Goal: Task Accomplishment & Management: Manage account settings

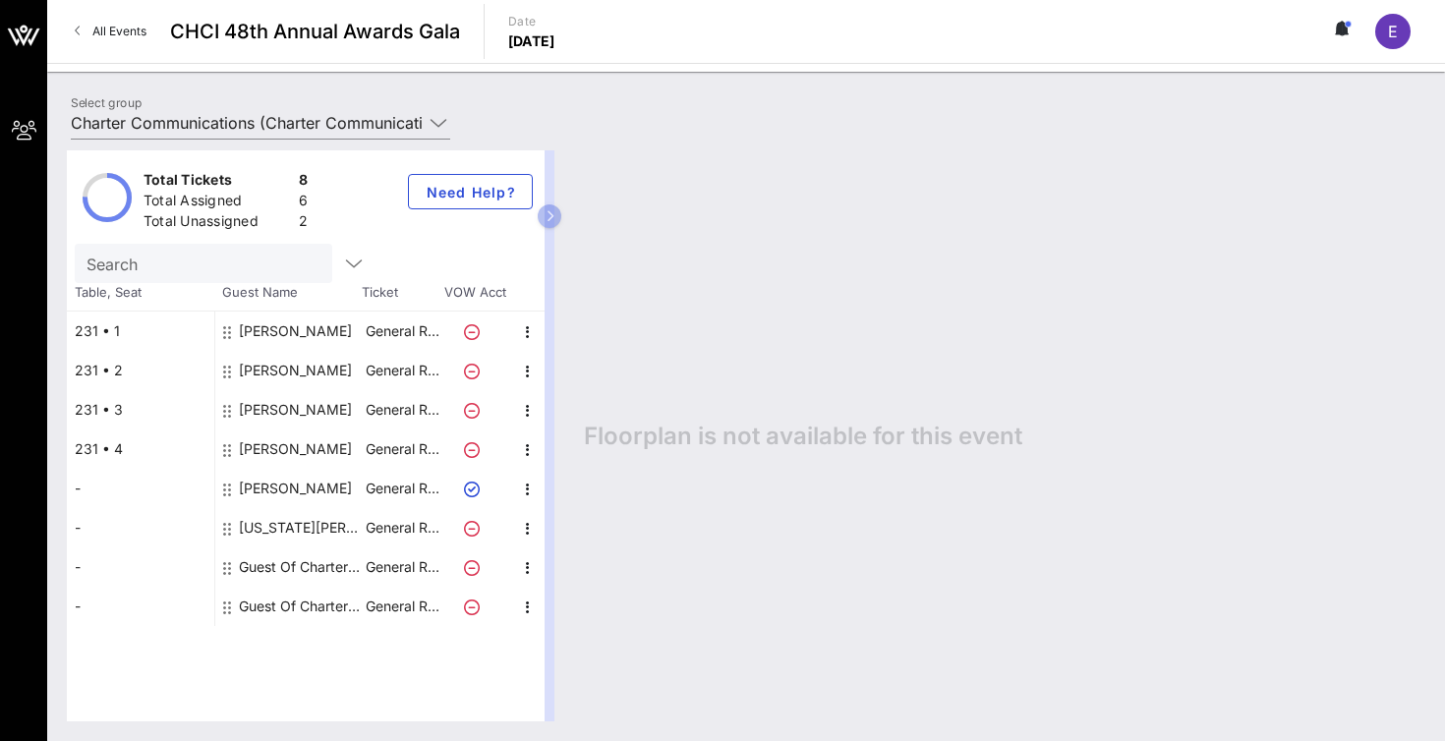
click at [129, 35] on span "All Events" at bounding box center [119, 31] width 54 height 15
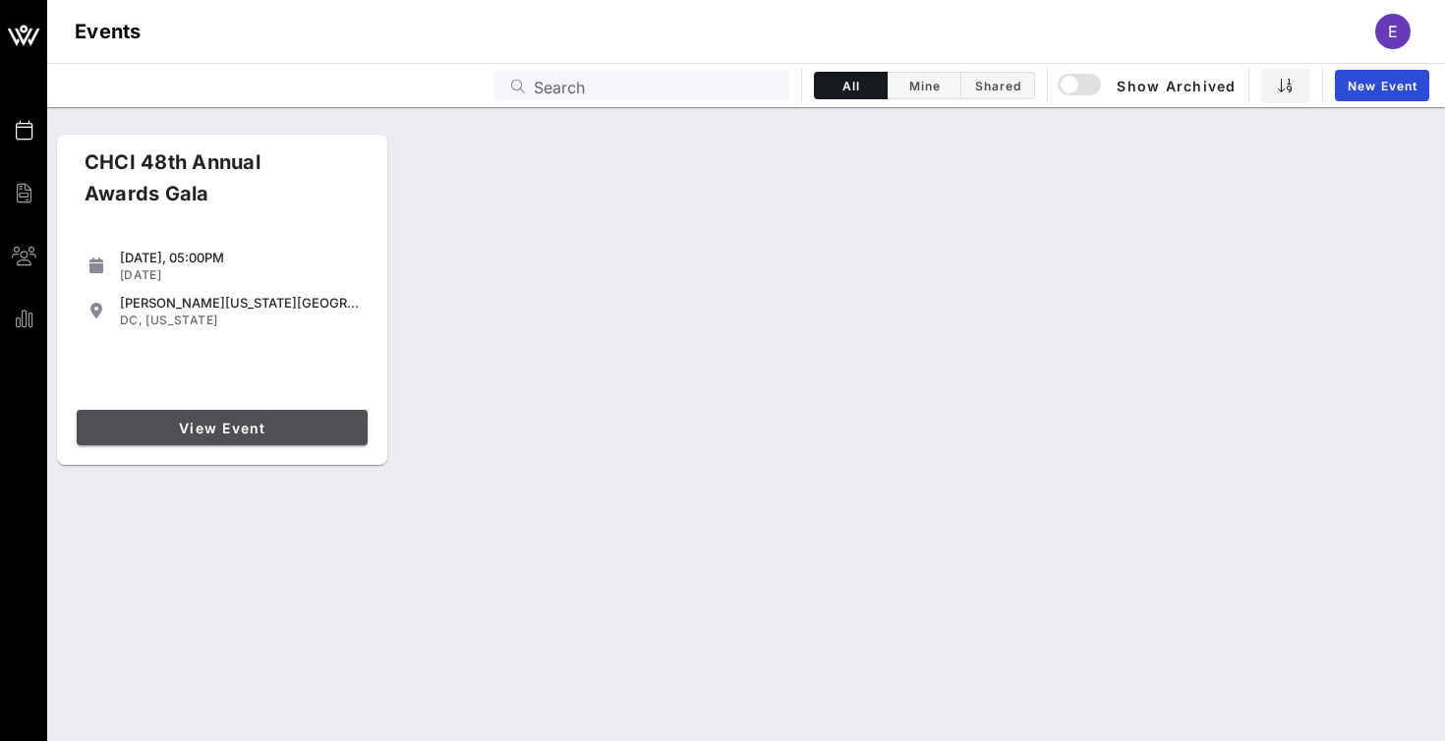
click at [211, 427] on span "View Event" at bounding box center [222, 428] width 275 height 17
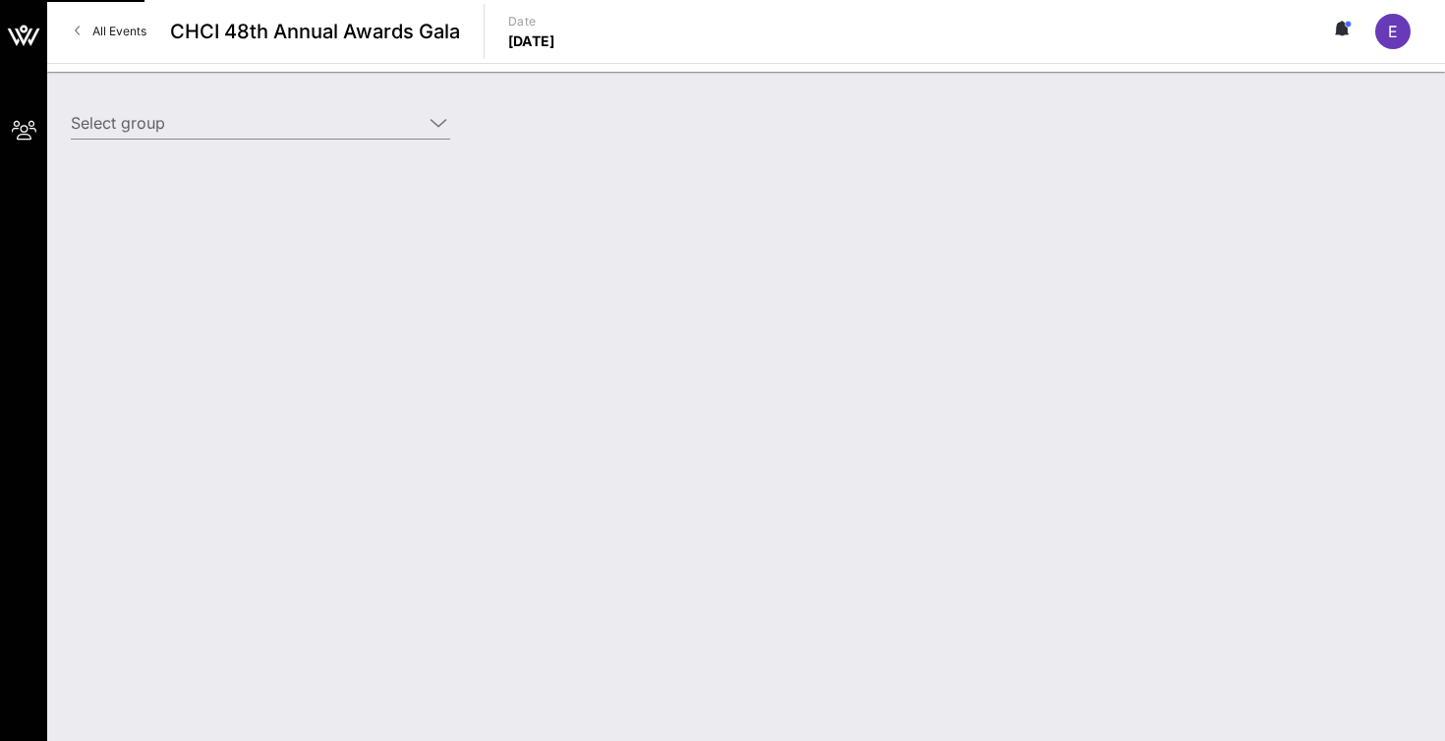
type input "Warner Bros. Discovery (Warner Bros. Discovery) [[PERSON_NAME], [PERSON_NAME][E…"
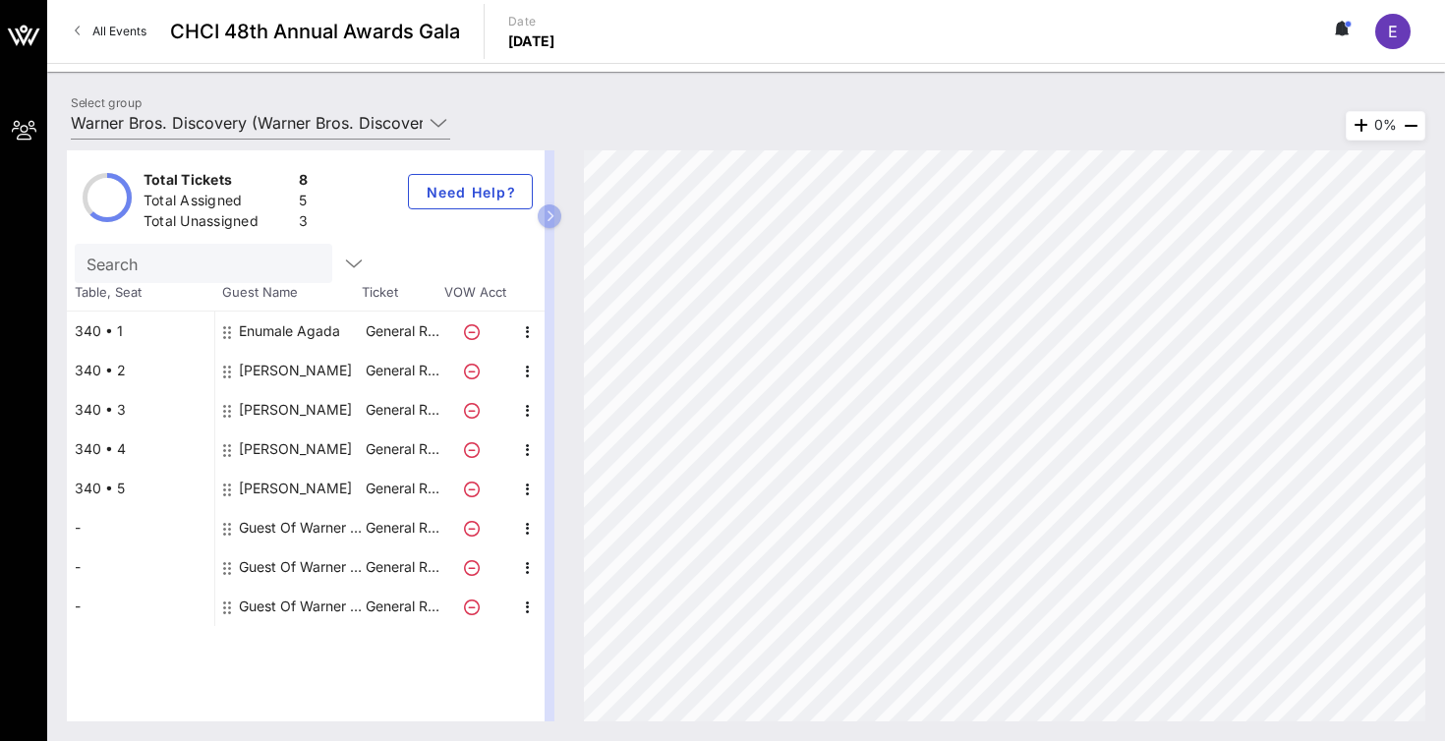
click at [110, 31] on span "All Events" at bounding box center [119, 31] width 54 height 15
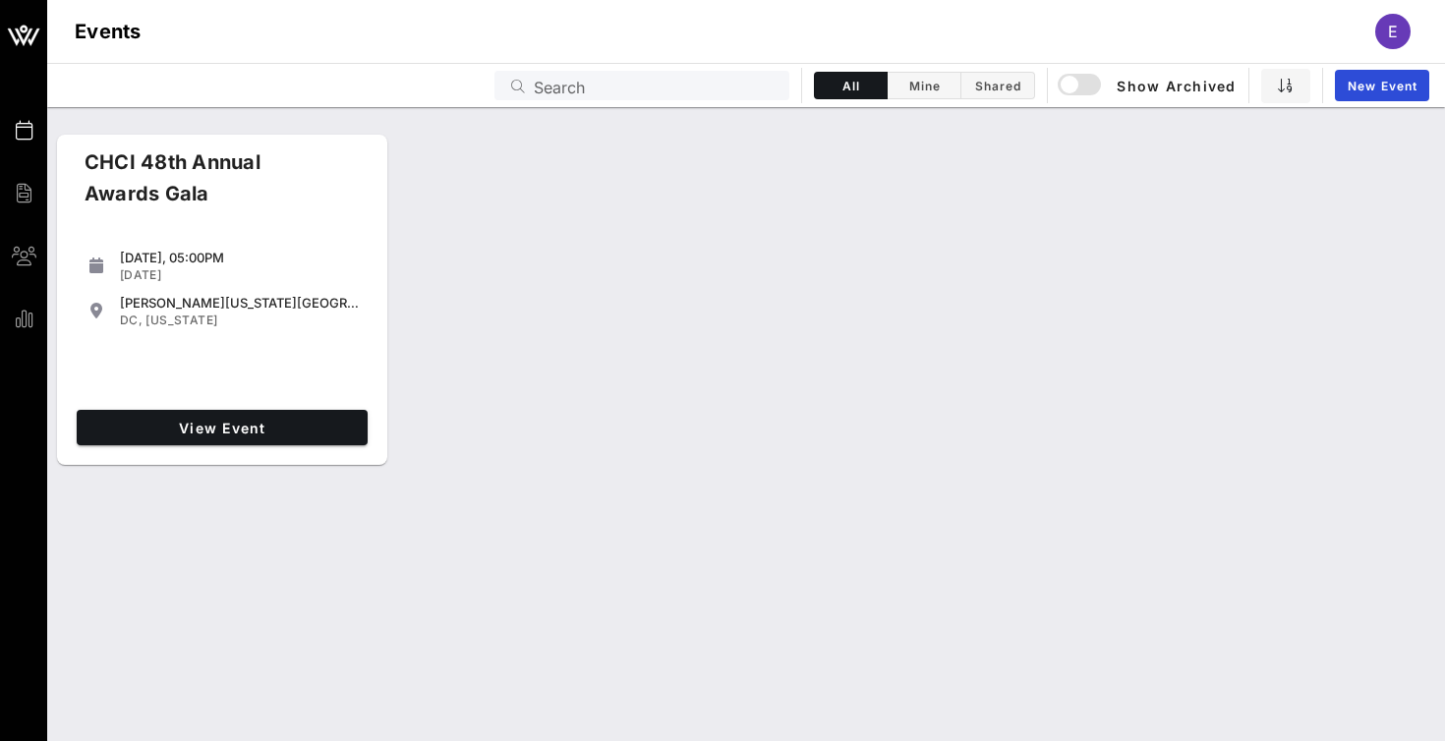
click at [200, 445] on div "View Event" at bounding box center [222, 427] width 307 height 51
click at [204, 432] on span "View Event" at bounding box center [222, 428] width 275 height 17
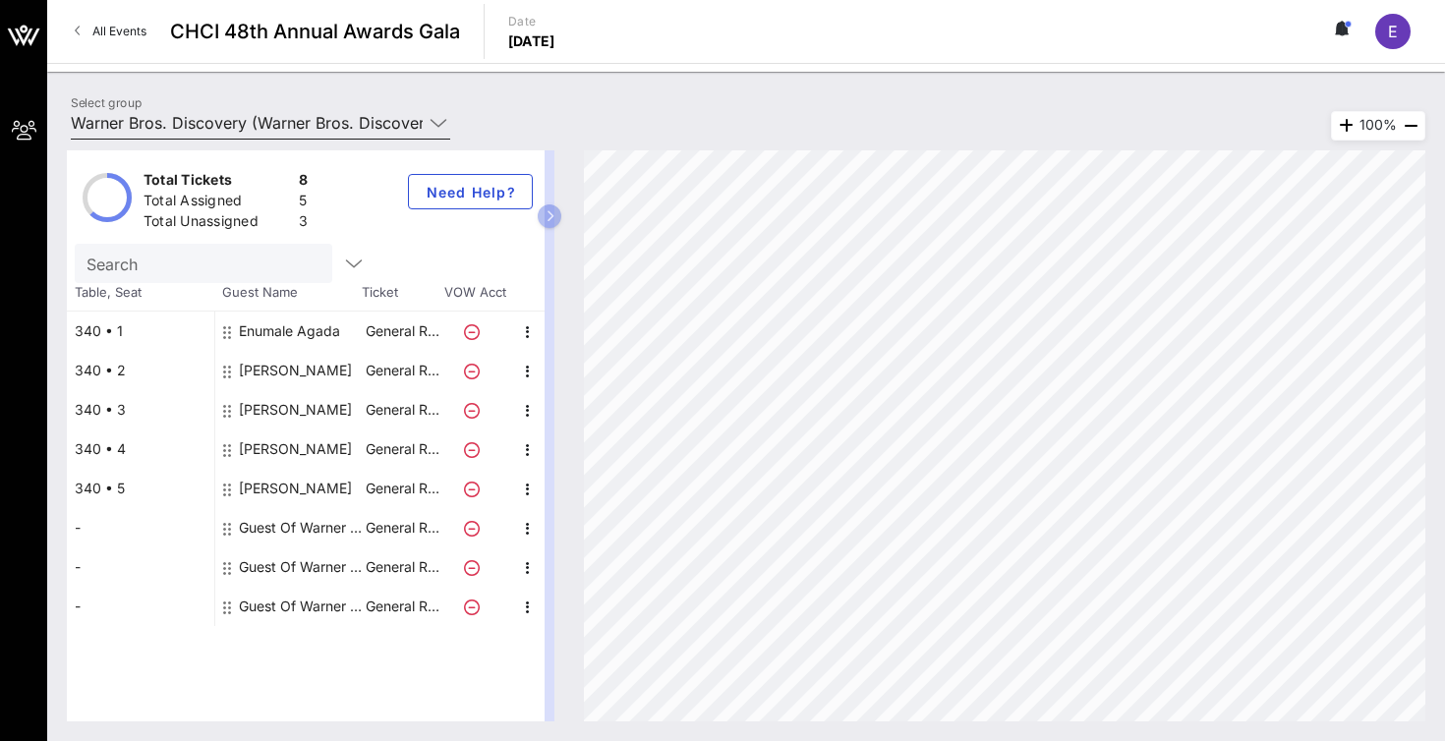
click at [442, 117] on icon at bounding box center [439, 123] width 18 height 24
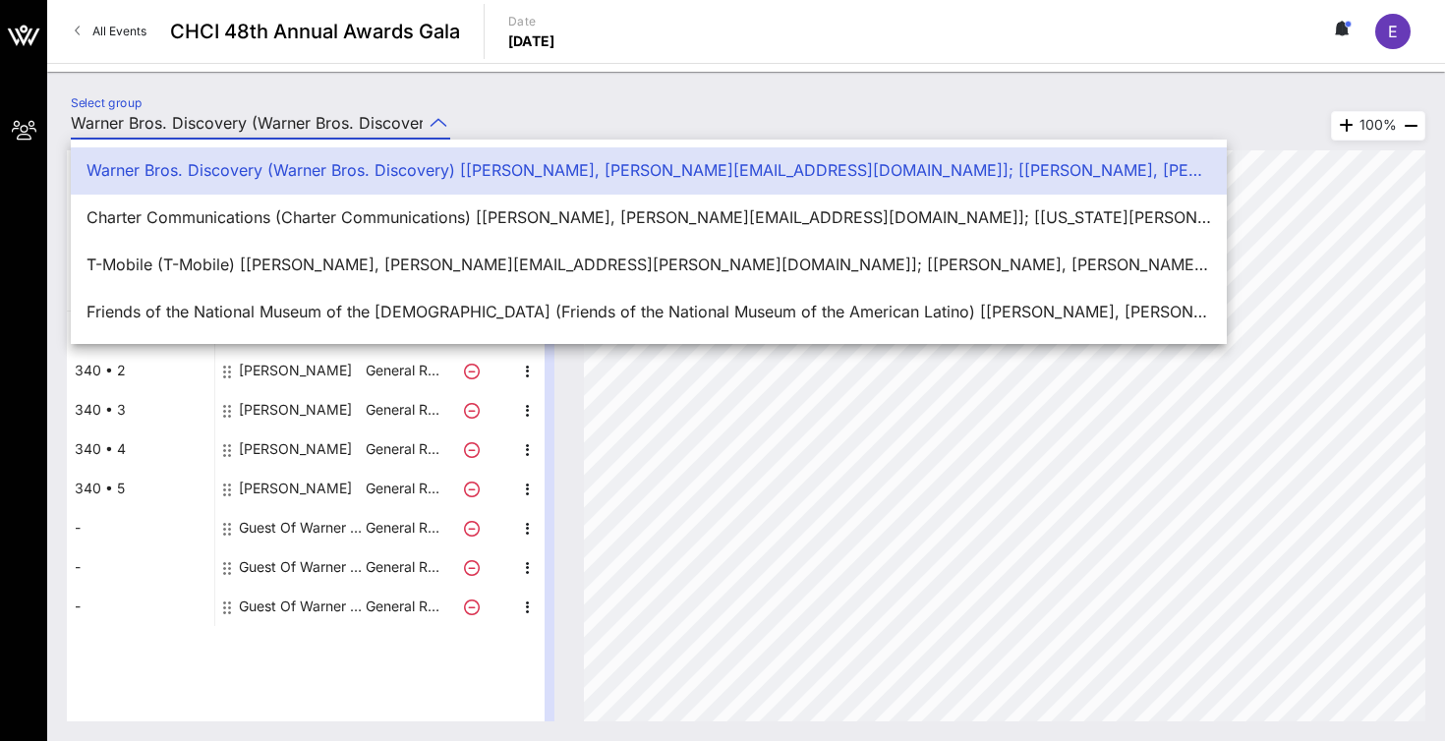
scroll to position [0, 867]
click at [509, 133] on div "Total Tickets 8 Total Assigned 5 Total Unassigned 3 Need Help? Search Table, Se…" at bounding box center [746, 436] width 1398 height 610
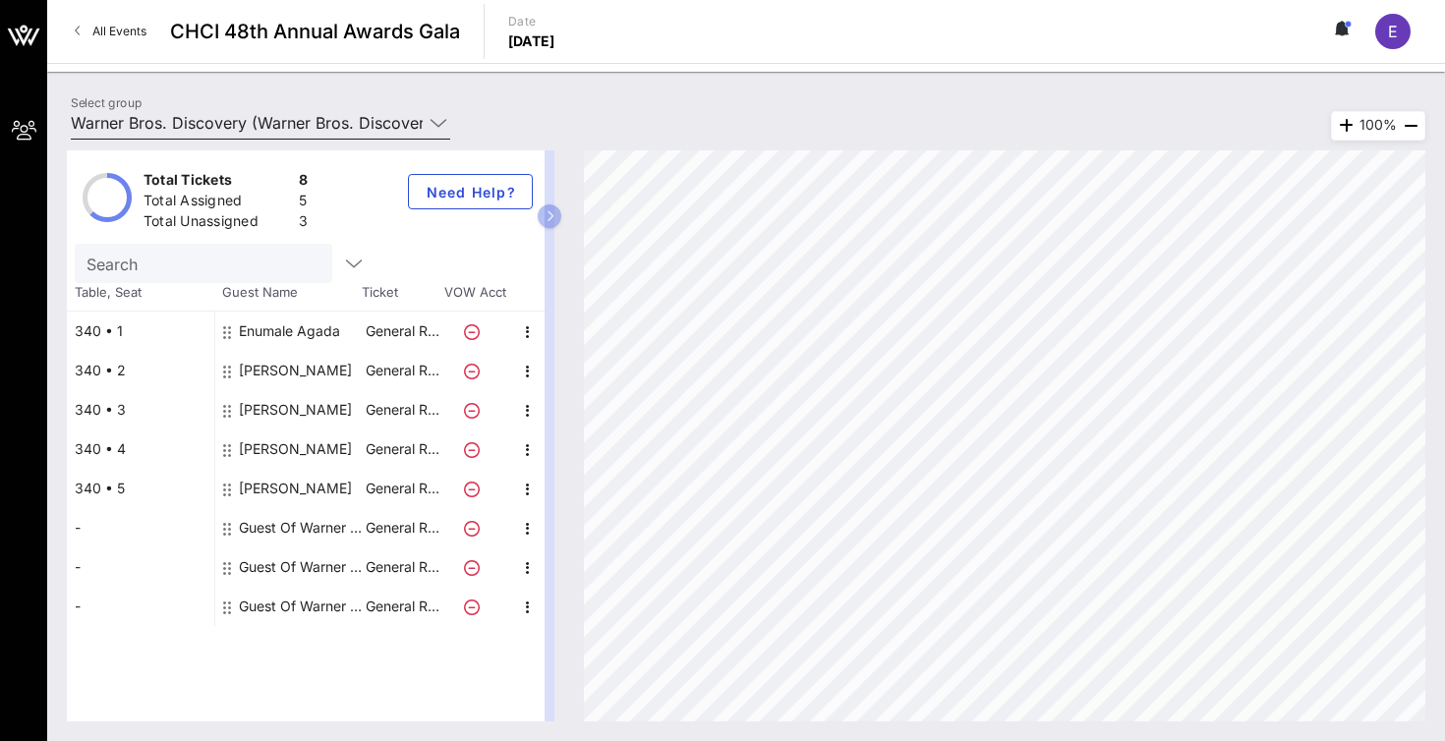
click at [438, 126] on icon at bounding box center [439, 123] width 18 height 24
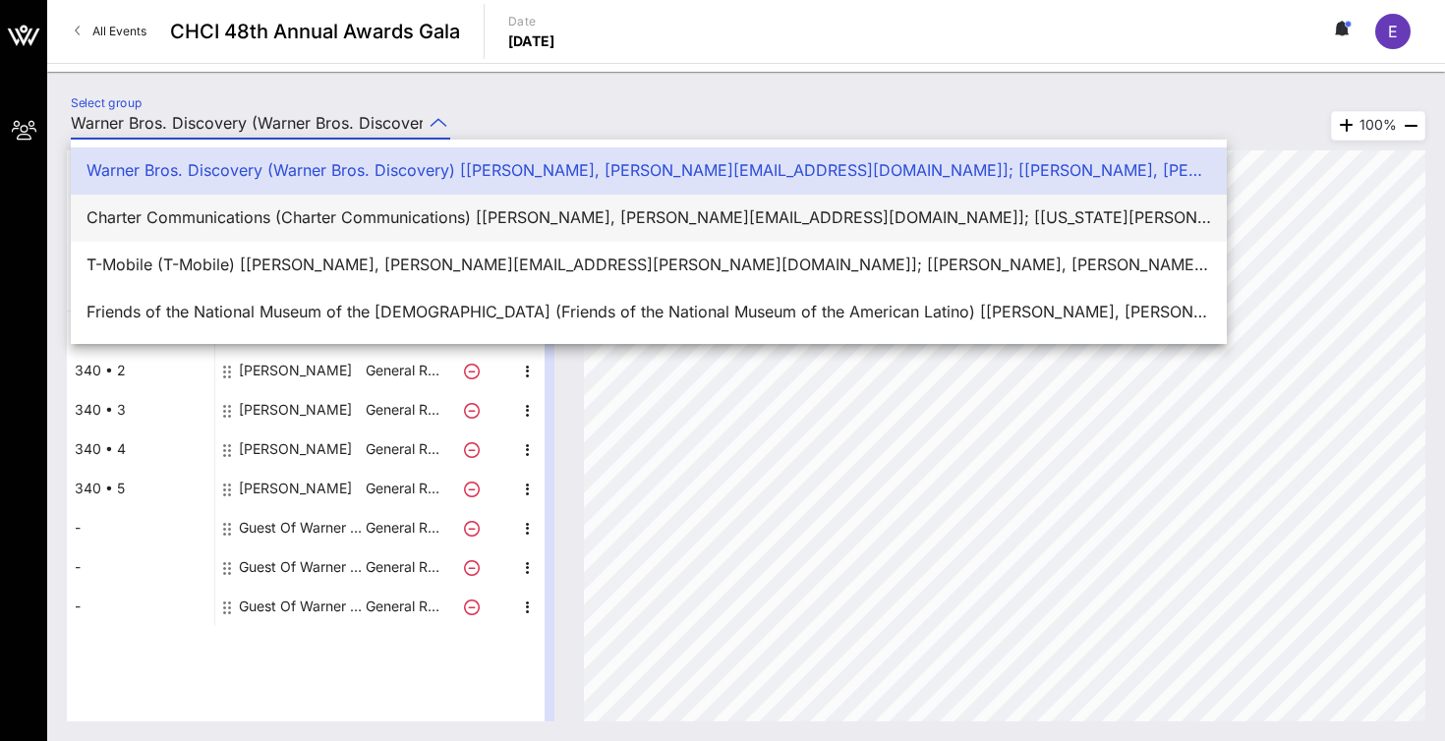
click at [388, 215] on div "Charter Communications (Charter Communications) [[PERSON_NAME], [PERSON_NAME][E…" at bounding box center [649, 217] width 1125 height 19
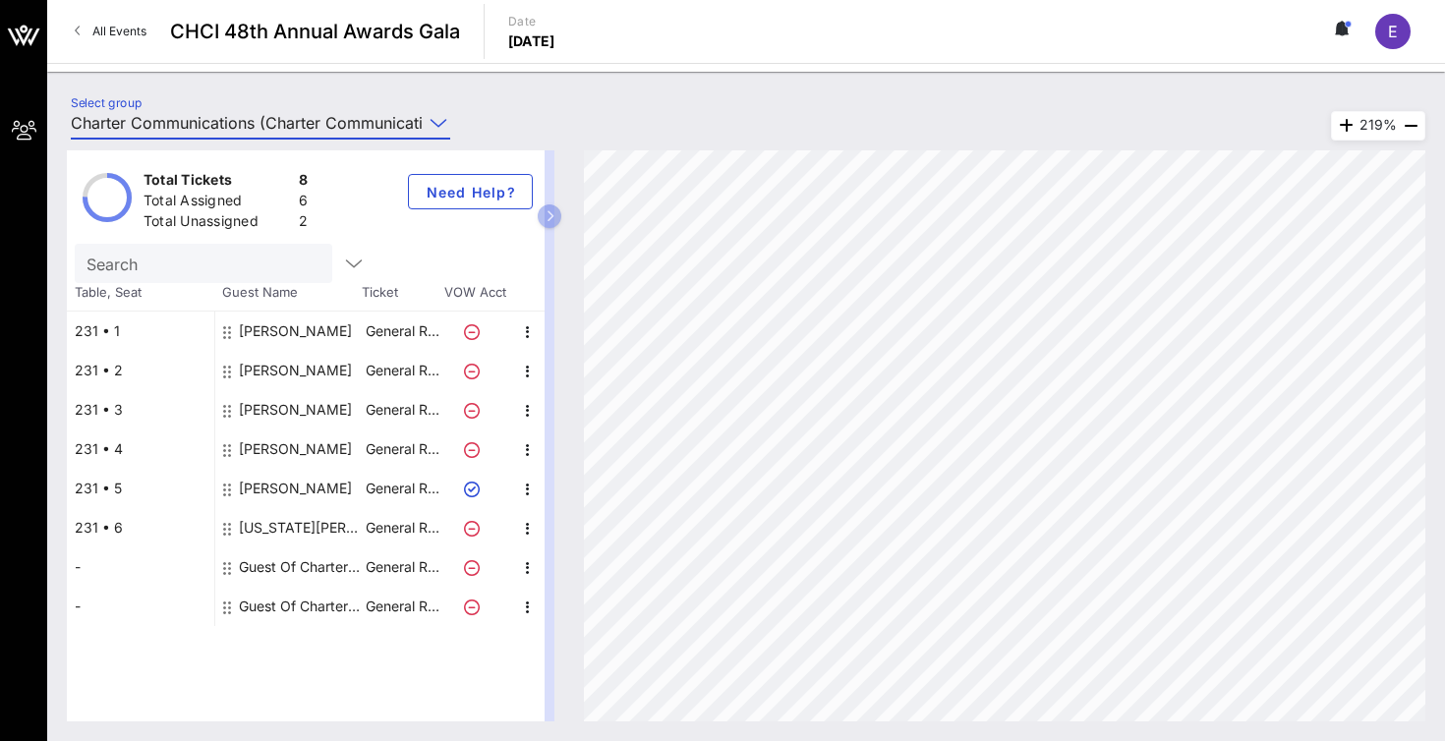
click at [430, 120] on icon at bounding box center [439, 123] width 18 height 24
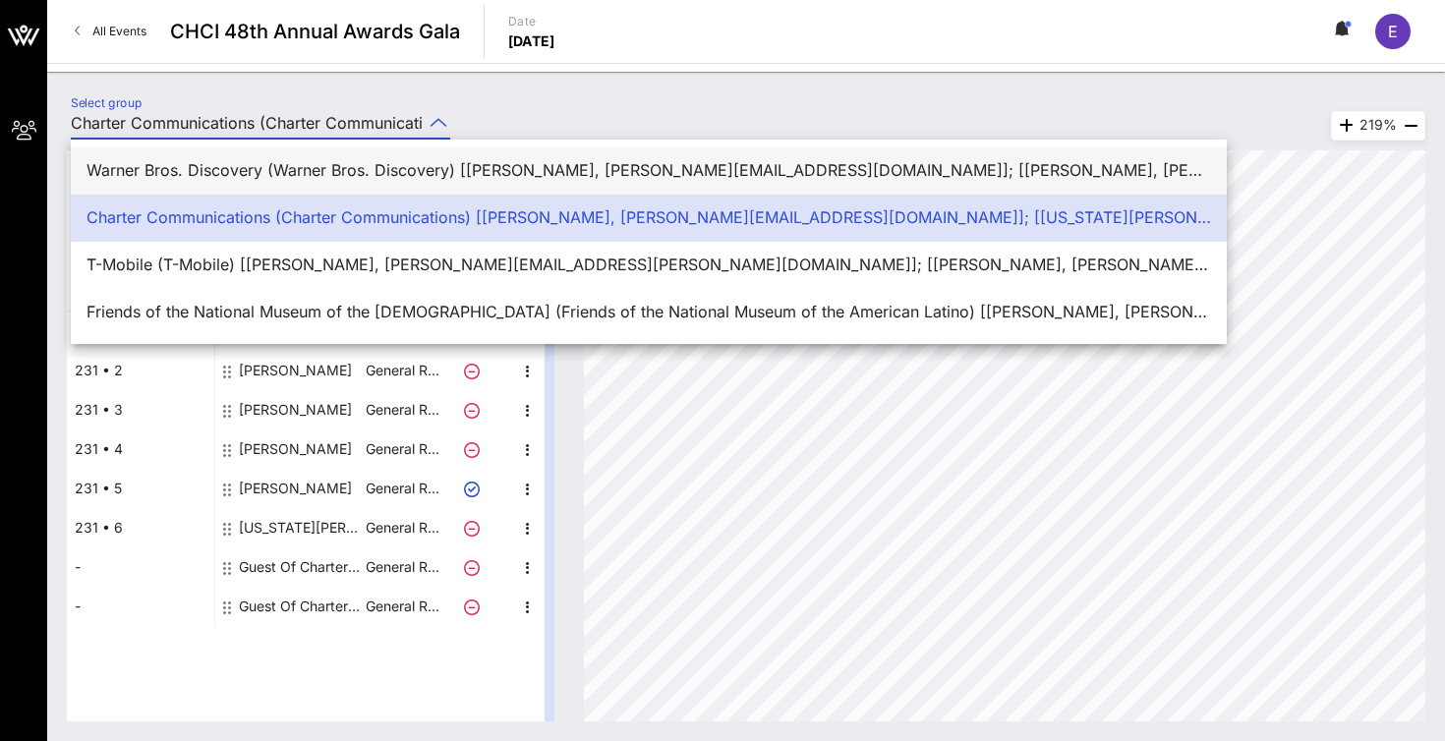
click at [390, 174] on div "Warner Bros. Discovery (Warner Bros. Discovery) [[PERSON_NAME], [PERSON_NAME][E…" at bounding box center [649, 170] width 1125 height 19
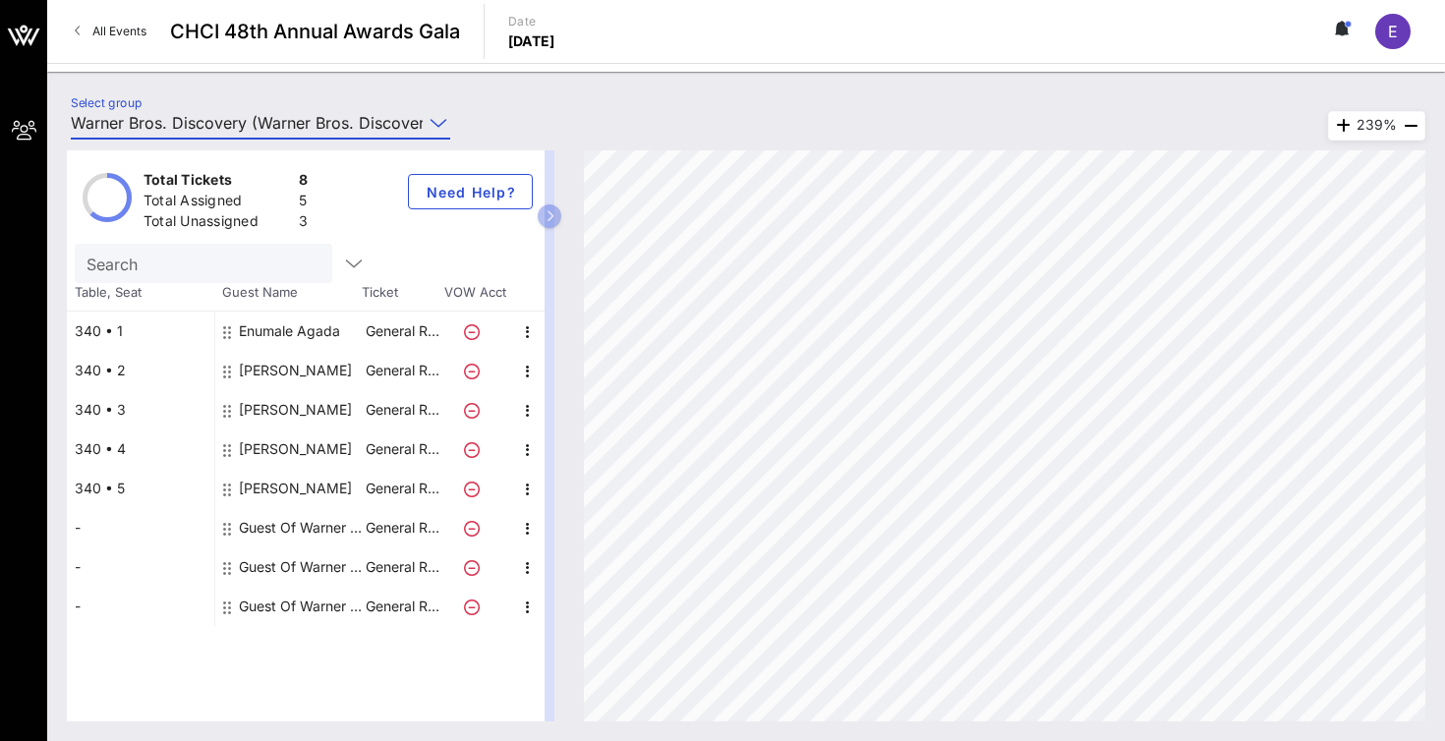
click at [298, 115] on input "Warner Bros. Discovery (Warner Bros. Discovery) [[PERSON_NAME], [PERSON_NAME][E…" at bounding box center [247, 122] width 352 height 31
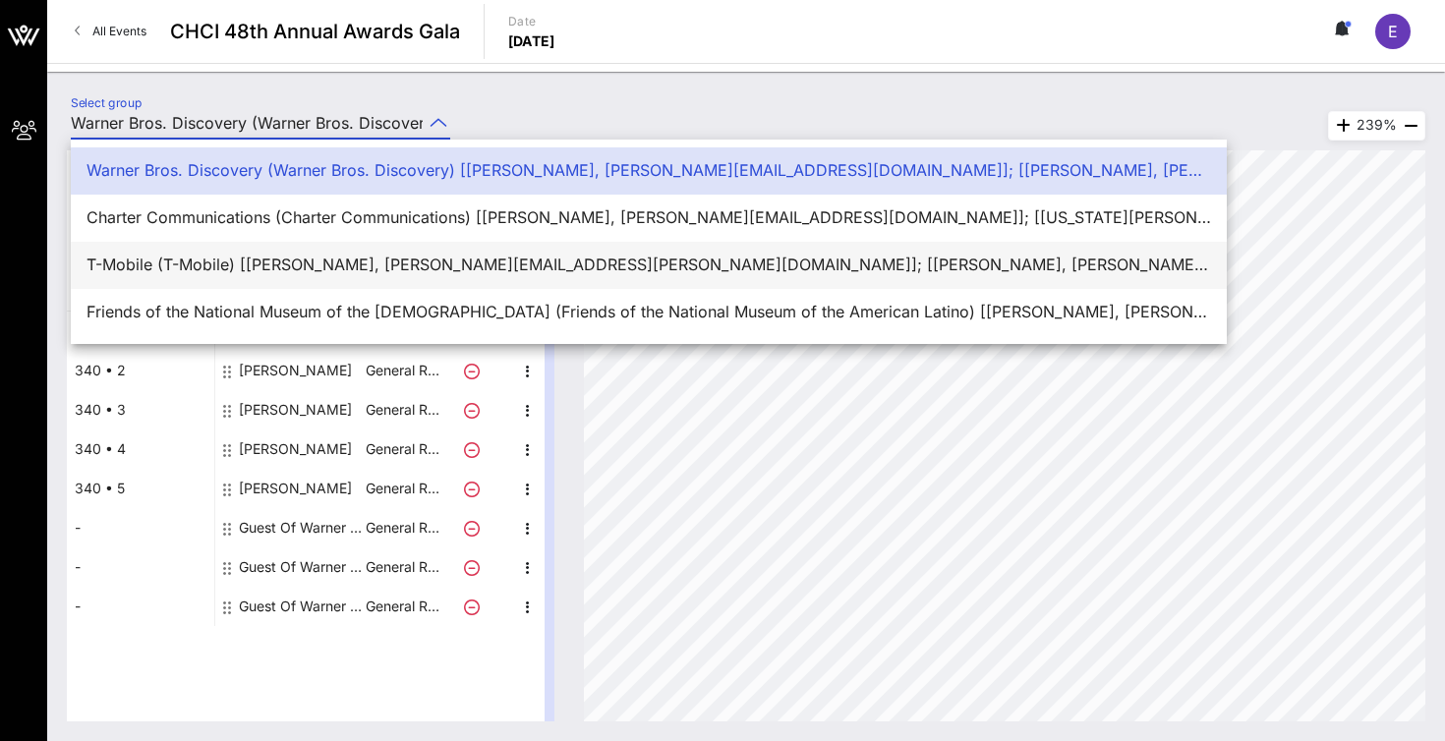
click at [187, 253] on div "T-Mobile (T-Mobile) [[PERSON_NAME], [PERSON_NAME][EMAIL_ADDRESS][PERSON_NAME][D…" at bounding box center [649, 265] width 1125 height 42
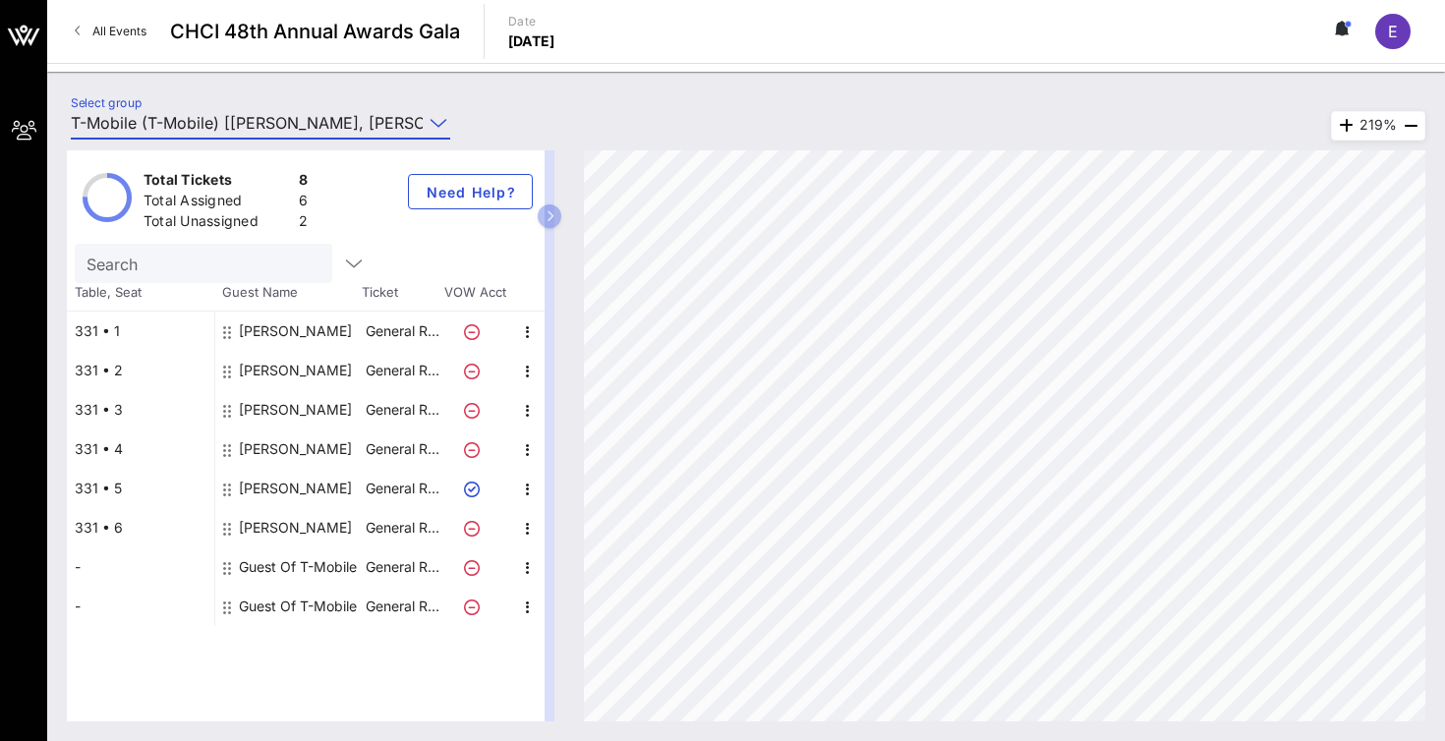
click at [315, 129] on input "T-Mobile (T-Mobile) [[PERSON_NAME], [PERSON_NAME][EMAIL_ADDRESS][PERSON_NAME][D…" at bounding box center [247, 122] width 352 height 31
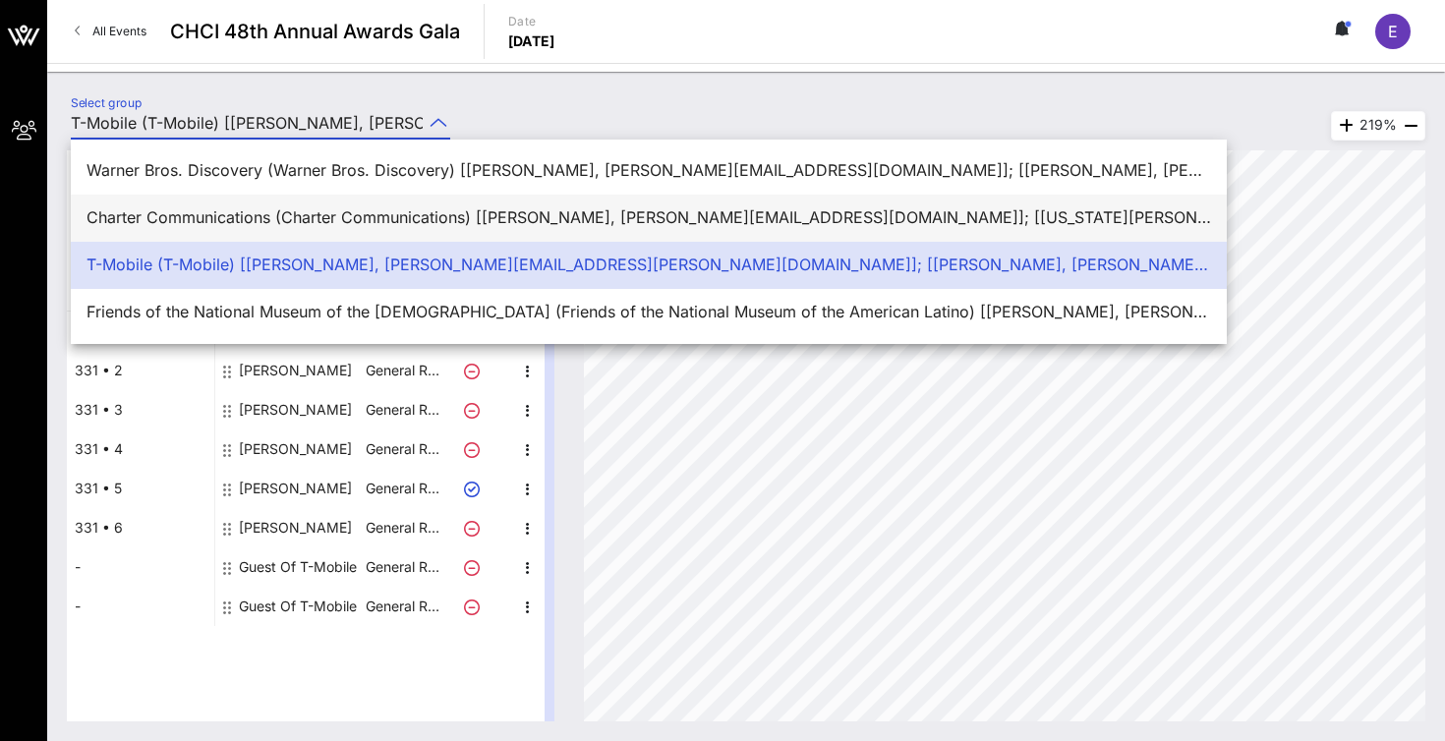
click at [293, 210] on div "Charter Communications (Charter Communications) [[PERSON_NAME], [PERSON_NAME][E…" at bounding box center [649, 217] width 1125 height 19
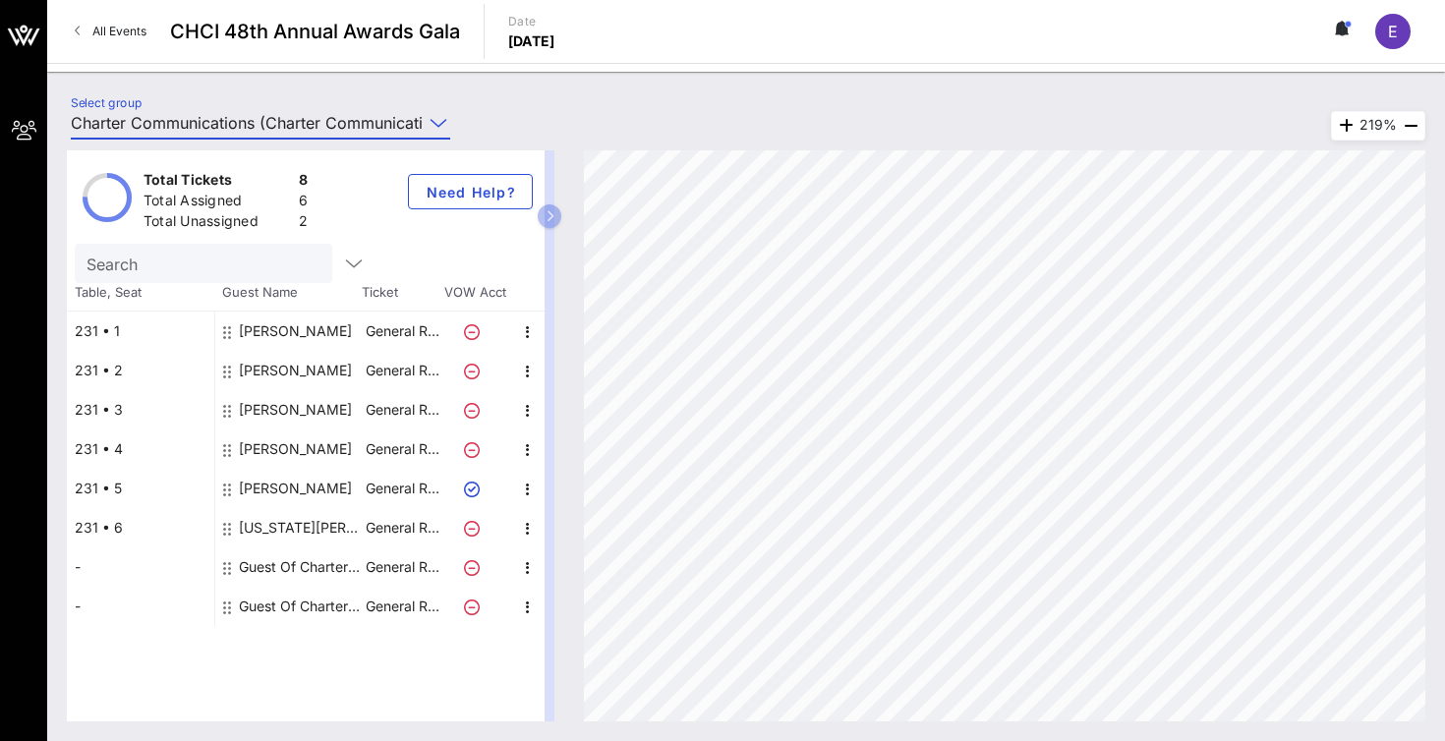
click at [304, 133] on div "Total Tickets 8 Total Assigned 6 Total Unassigned 2 Need Help? Search Table, Se…" at bounding box center [746, 436] width 1398 height 610
click at [307, 111] on input "Charter Communications (Charter Communications) [[PERSON_NAME], [PERSON_NAME][E…" at bounding box center [247, 122] width 352 height 31
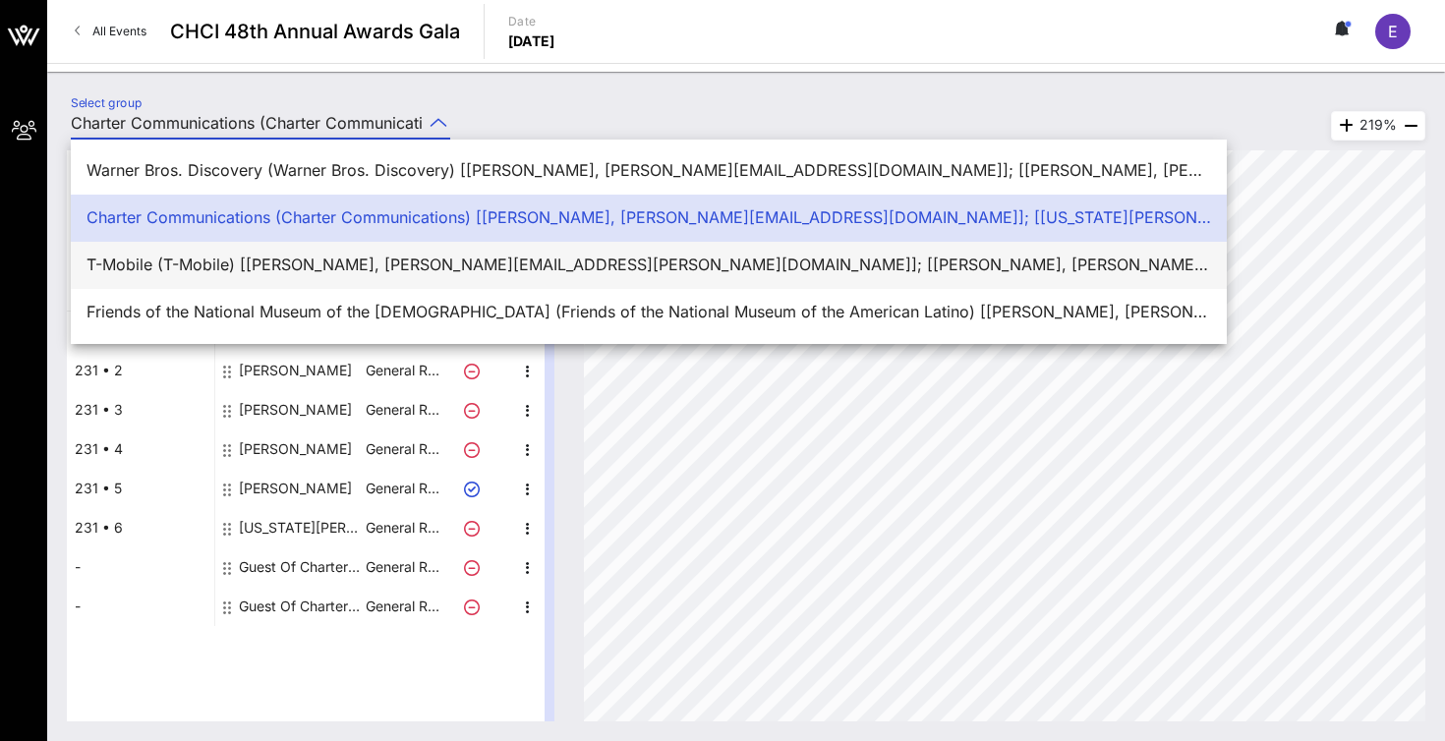
click at [210, 249] on div "T-Mobile (T-Mobile) [[PERSON_NAME], [PERSON_NAME][EMAIL_ADDRESS][PERSON_NAME][D…" at bounding box center [649, 265] width 1125 height 42
type input "T-Mobile (T-Mobile) [[PERSON_NAME], [PERSON_NAME][EMAIL_ADDRESS][PERSON_NAME][D…"
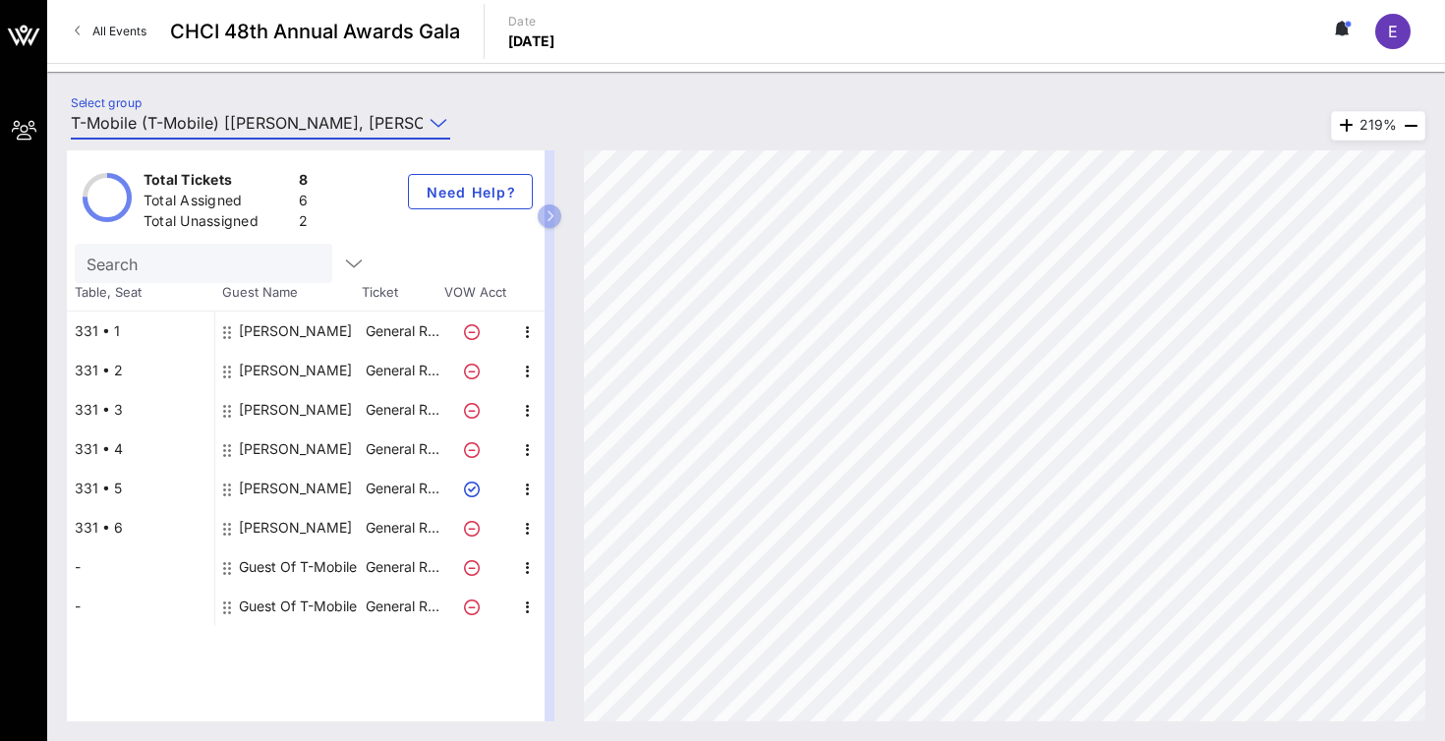
click at [262, 568] on div "Guest Of T-Mobile" at bounding box center [298, 567] width 118 height 39
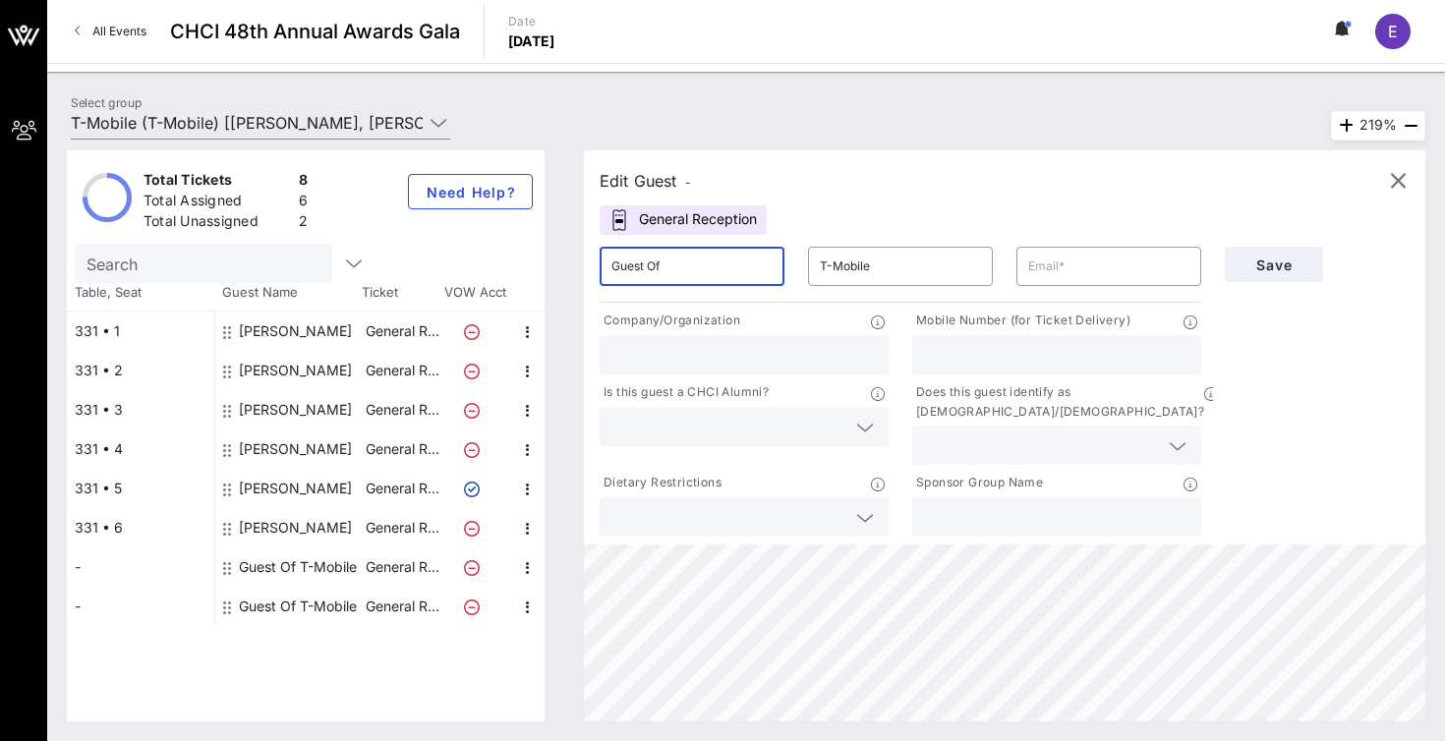
click at [690, 266] on input "Guest Of" at bounding box center [691, 266] width 161 height 31
click at [690, 264] on input "Guest Of" at bounding box center [691, 266] width 161 height 31
drag, startPoint x: 690, startPoint y: 264, endPoint x: 578, endPoint y: 261, distance: 112.1
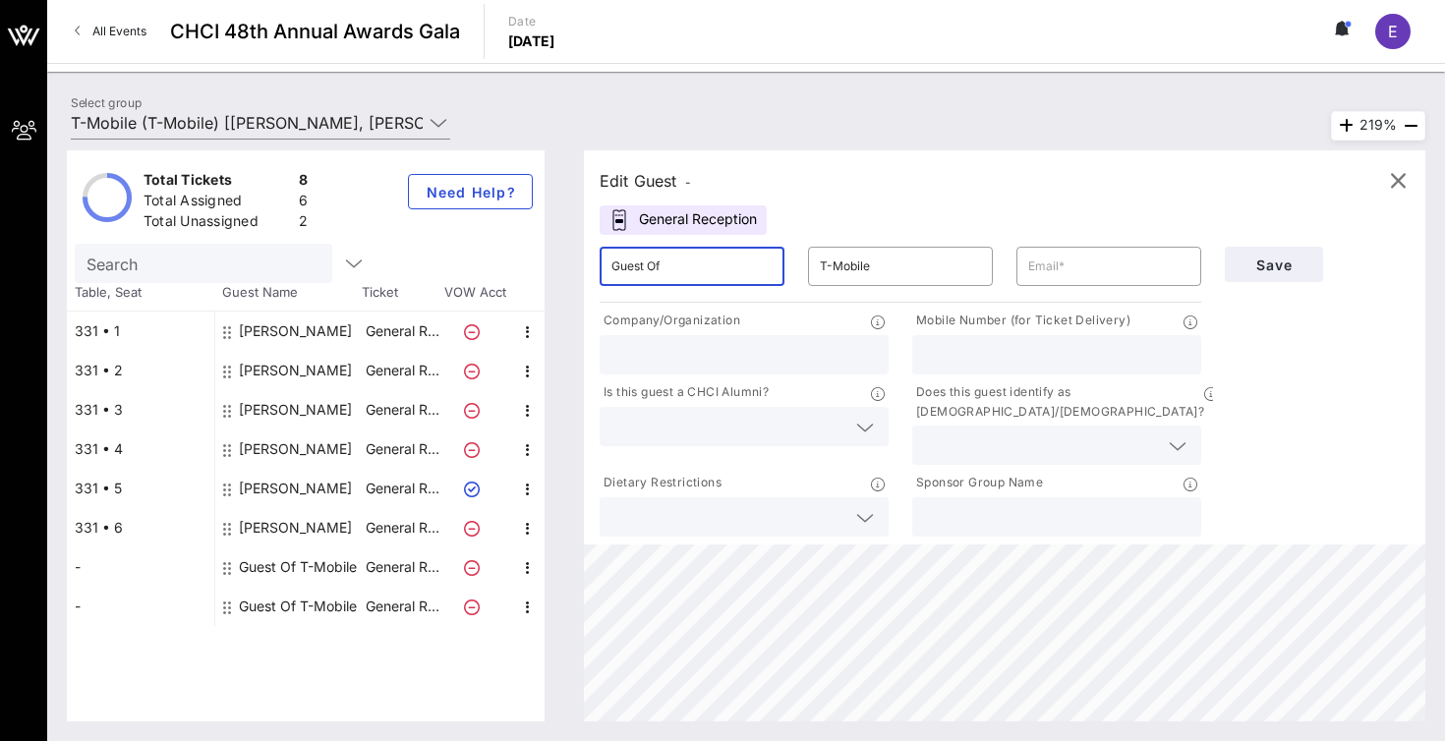
click at [578, 261] on div "Edit Guest - General Reception ​ Guest Of ​ T-Mobile ​ Company/Organization Mob…" at bounding box center [994, 435] width 861 height 571
type input "[PERSON_NAME]"
click at [957, 504] on input "text" at bounding box center [1056, 517] width 265 height 26
paste input "T-Mobile"
type input "T-Mobile"
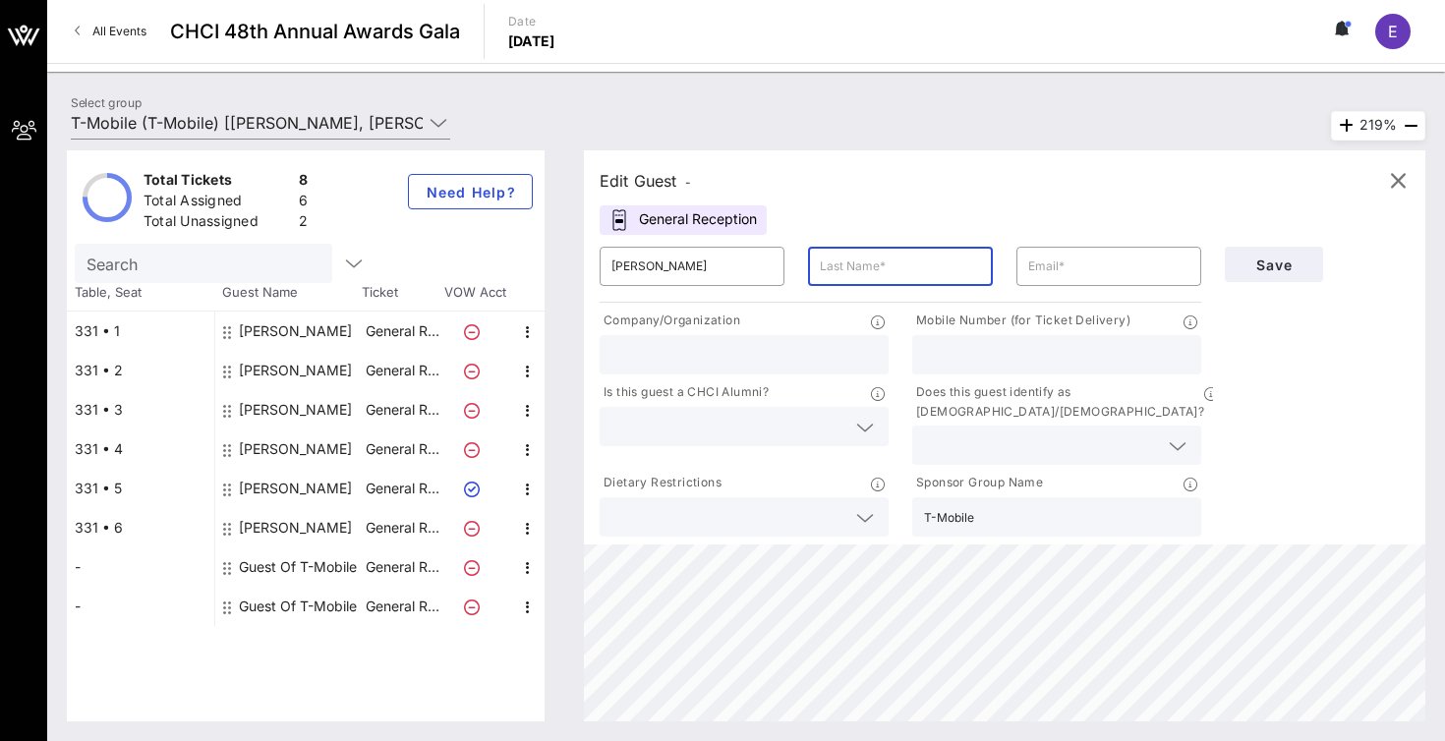
click at [870, 265] on input "text" at bounding box center [900, 266] width 161 height 31
type input "[PERSON_NAME]"
click at [1063, 251] on input "text" at bounding box center [1108, 266] width 161 height 31
click at [1072, 273] on input "text" at bounding box center [1108, 266] width 161 height 31
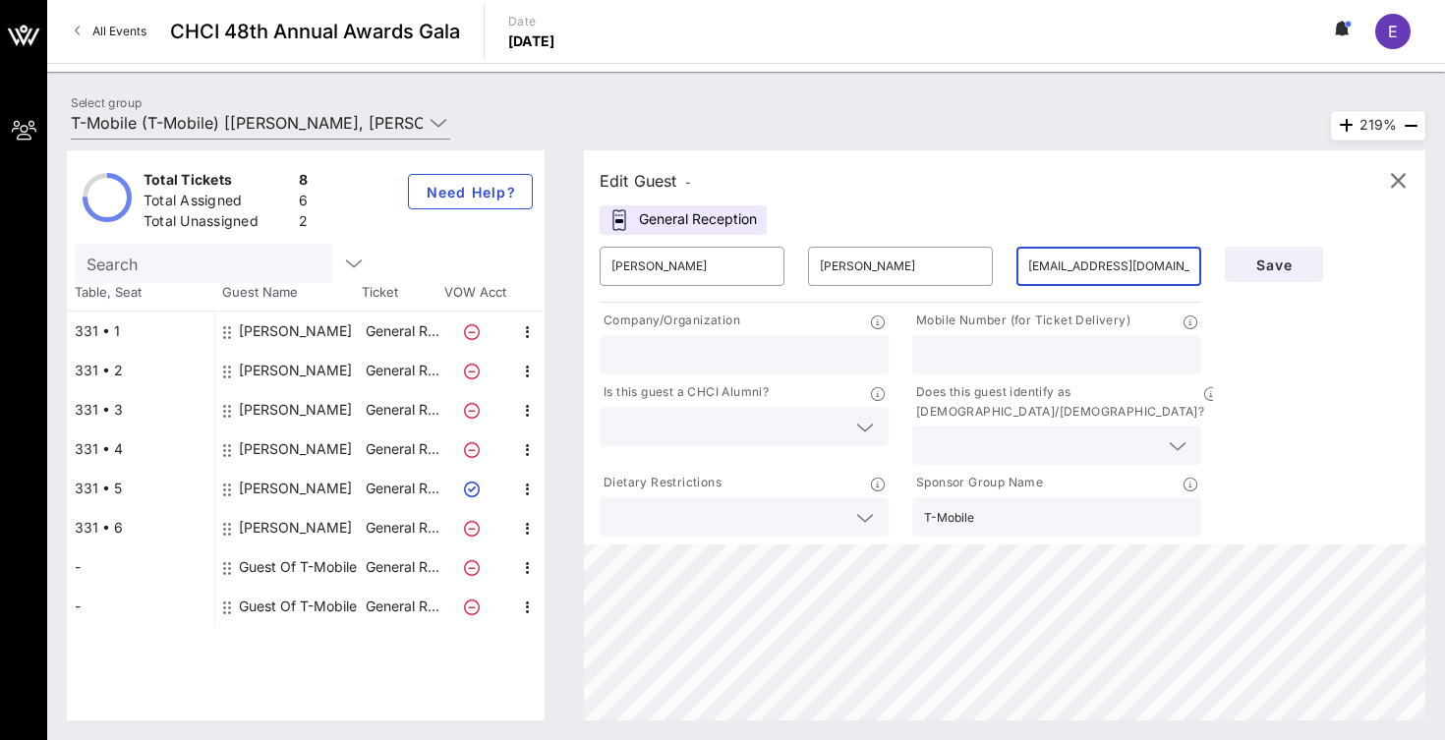
type input "[EMAIL_ADDRESS][DOMAIN_NAME]"
click at [725, 345] on input "text" at bounding box center [743, 355] width 265 height 26
type input "UnidosUS"
click at [1289, 265] on span "Save" at bounding box center [1274, 265] width 67 height 17
